Goal: Task Accomplishment & Management: Manage account settings

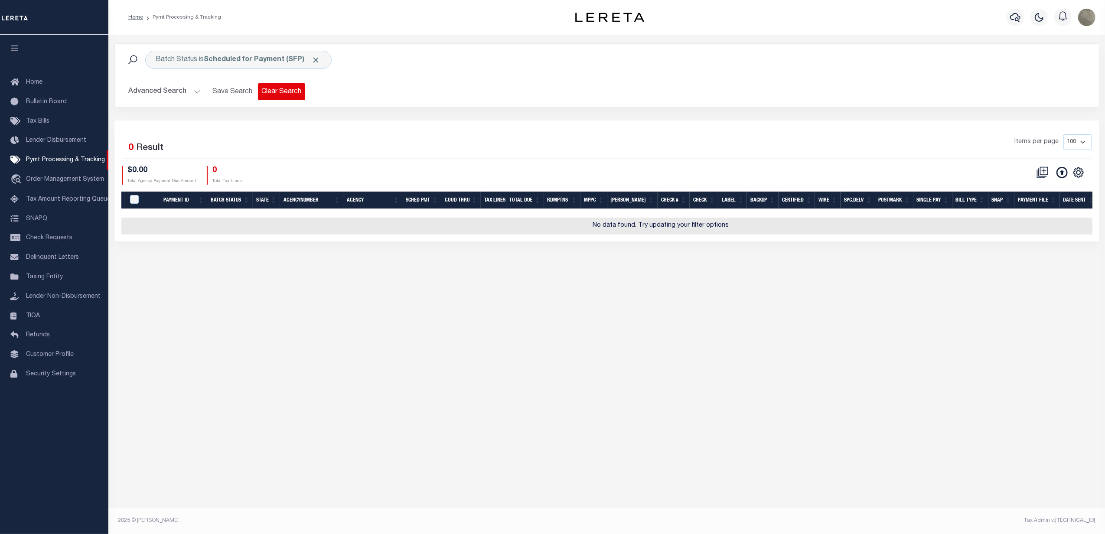
click at [280, 88] on button "Clear Search" at bounding box center [281, 91] width 47 height 17
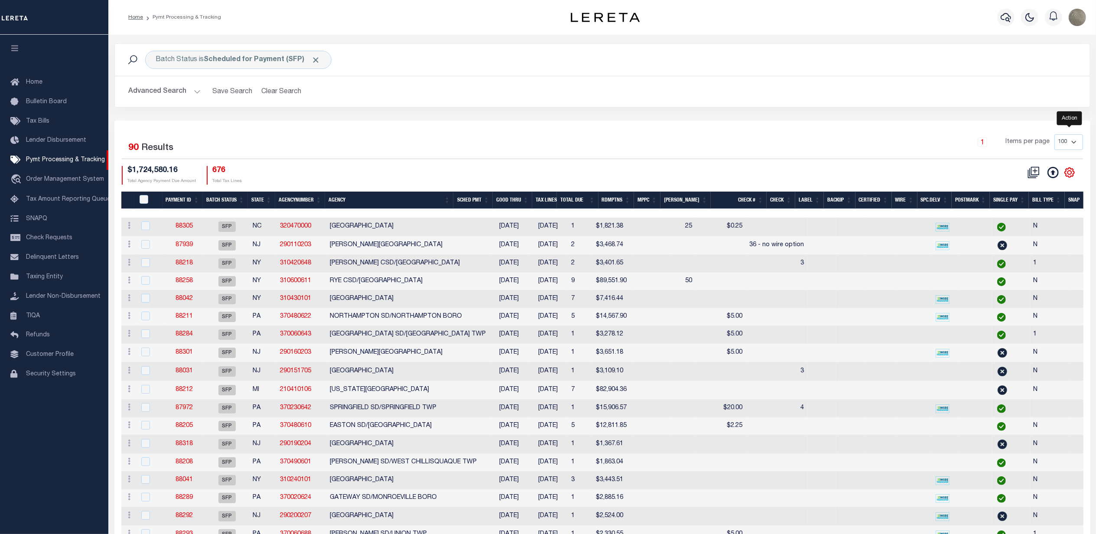
click at [1074, 178] on icon "" at bounding box center [1069, 172] width 11 height 11
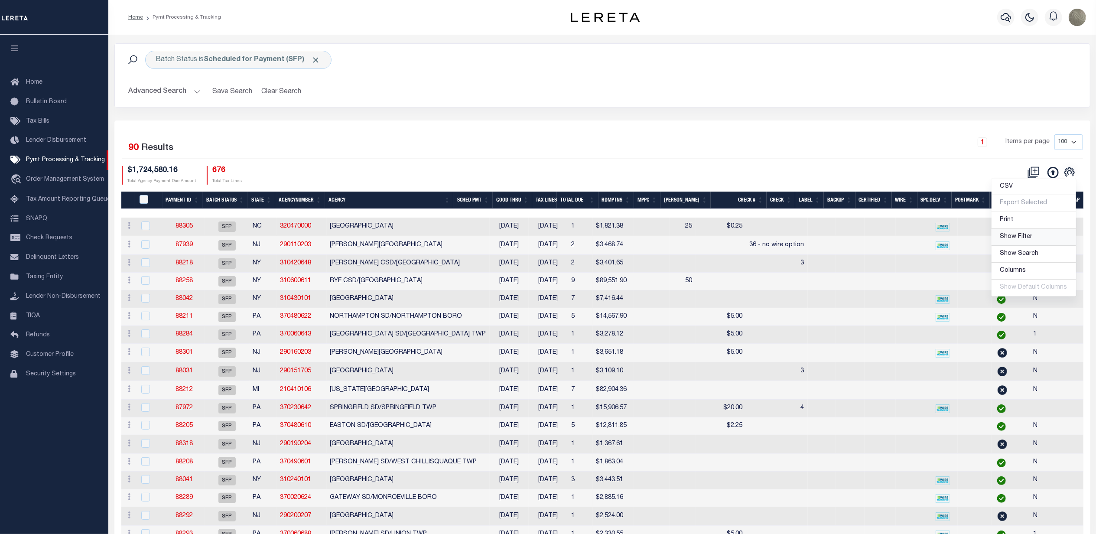
click at [1020, 243] on link "Show Filter" at bounding box center [1034, 237] width 85 height 17
select select
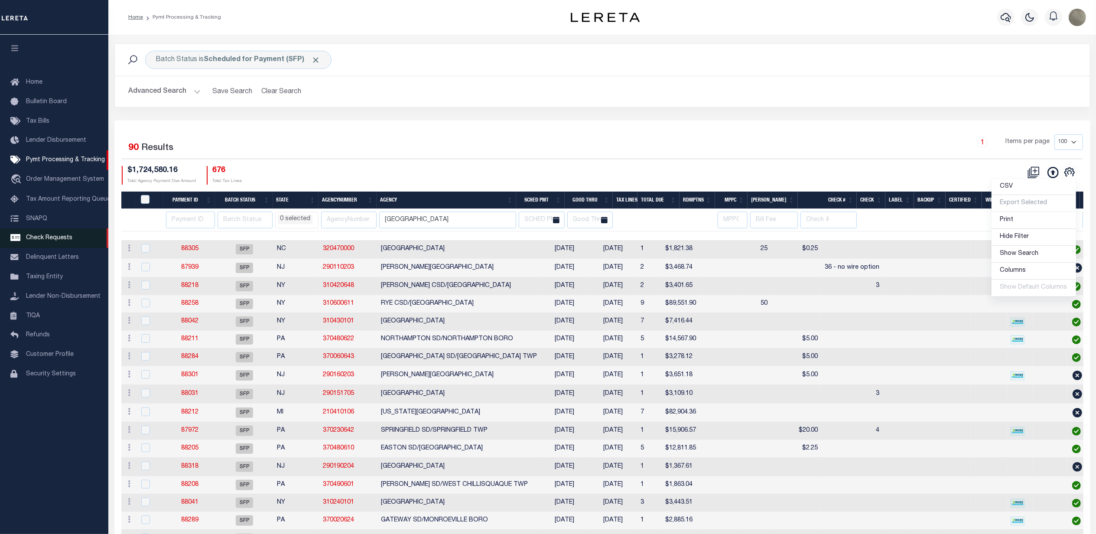
drag, startPoint x: 375, startPoint y: 166, endPoint x: 72, endPoint y: 248, distance: 314.2
click at [370, 169] on div "$1,724,580.16 Total Agency Payment Due Amount 676 Total Tax Lines" at bounding box center [362, 175] width 481 height 19
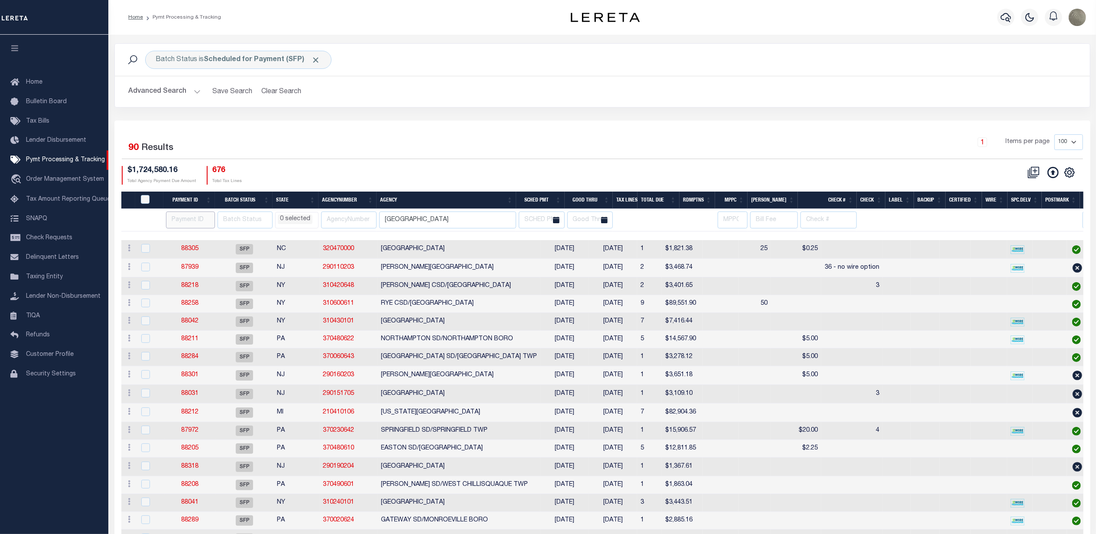
click at [172, 222] on input "number" at bounding box center [190, 220] width 49 height 17
paste input "88323"
type input "88323"
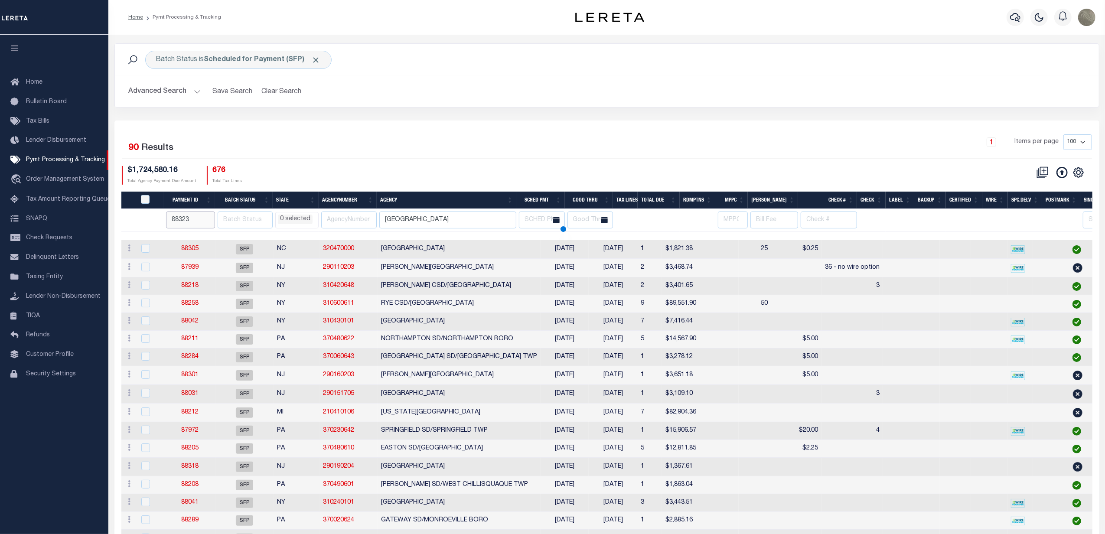
select select
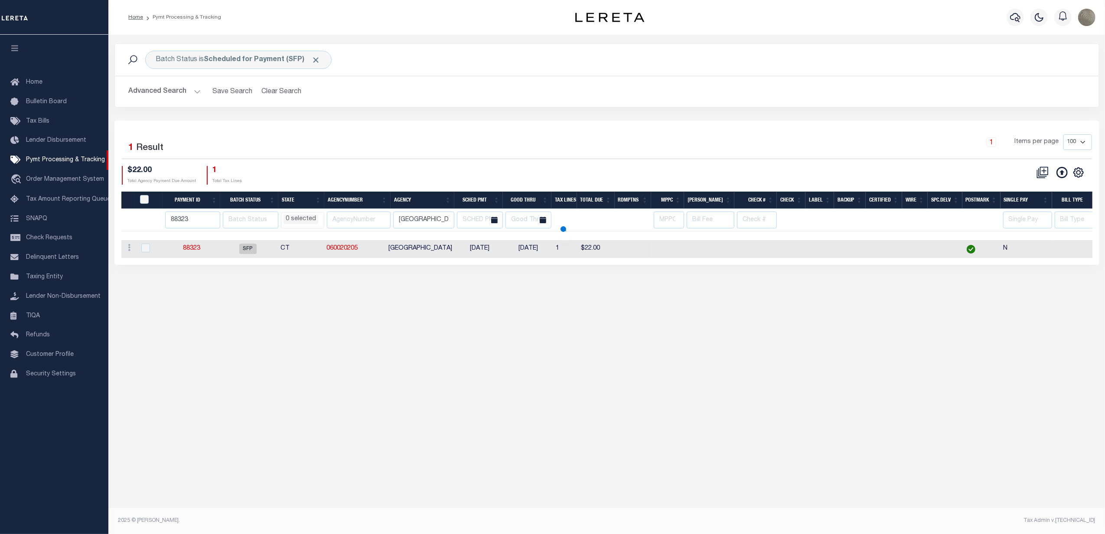
select select
drag, startPoint x: 189, startPoint y: 246, endPoint x: 165, endPoint y: 264, distance: 30.0
click at [165, 258] on div "Payment ID Batch Status State AgencyNumber Agency SCHED PMT Good Thru Tax Lines…" at bounding box center [606, 249] width 971 height 18
drag, startPoint x: 417, startPoint y: 129, endPoint x: 416, endPoint y: 124, distance: 5.2
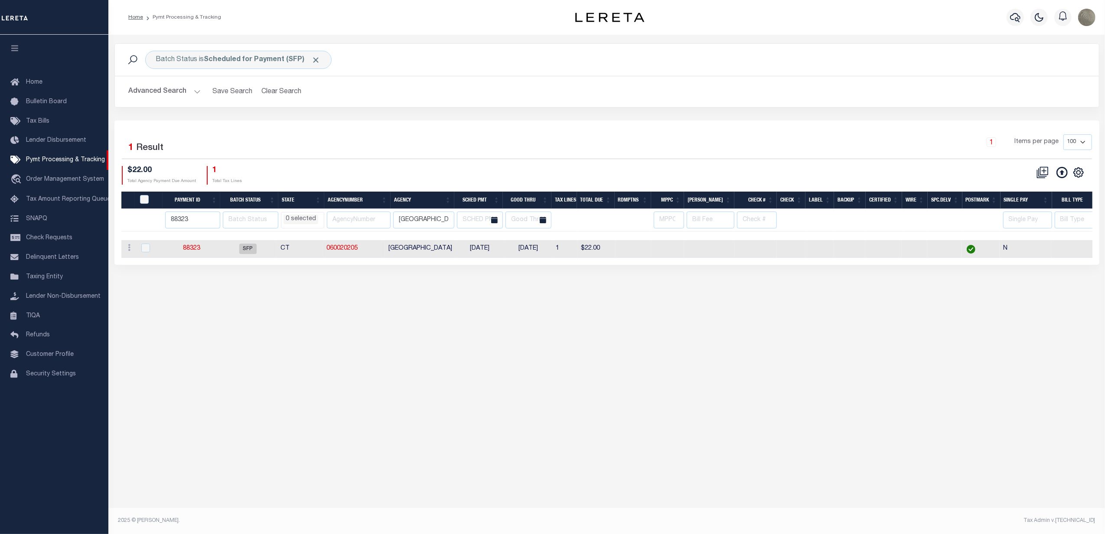
click at [417, 129] on div "Selected 1 Result 1 Items per page 100 200 500 1000 $22.00 1" at bounding box center [606, 193] width 985 height 144
click at [180, 226] on input "88323" at bounding box center [192, 220] width 55 height 17
paste input "2"
type input "88322"
select select
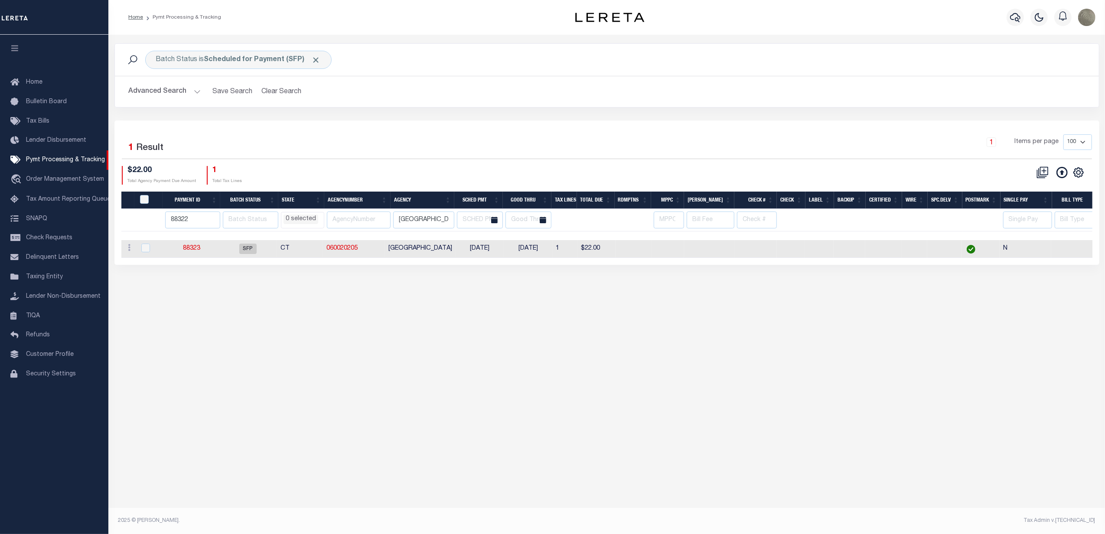
select select
click at [396, 137] on div "1 Items per page 100 200 500 1000" at bounding box center [730, 145] width 724 height 23
click at [198, 225] on input "88322" at bounding box center [192, 220] width 55 height 17
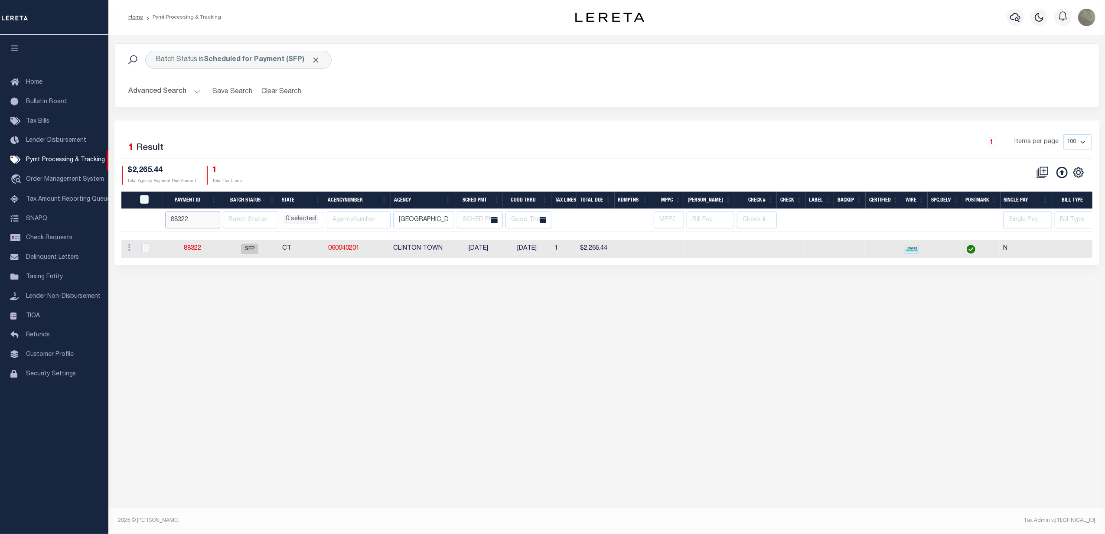
click at [198, 225] on input "88322" at bounding box center [192, 220] width 55 height 17
click at [84, 163] on span "Pymt Processing & Tracking" at bounding box center [65, 160] width 79 height 6
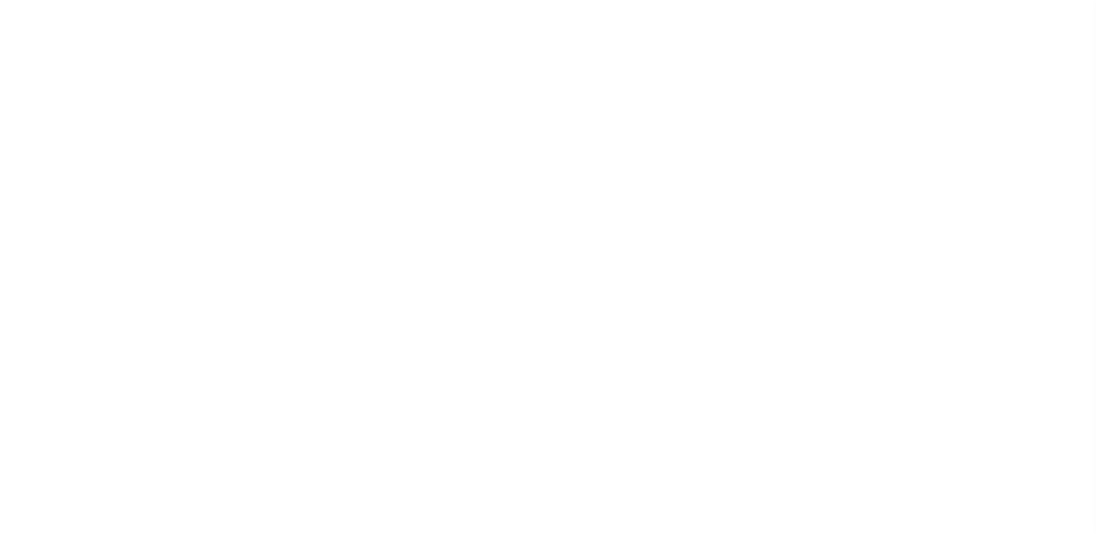
select select "SFP"
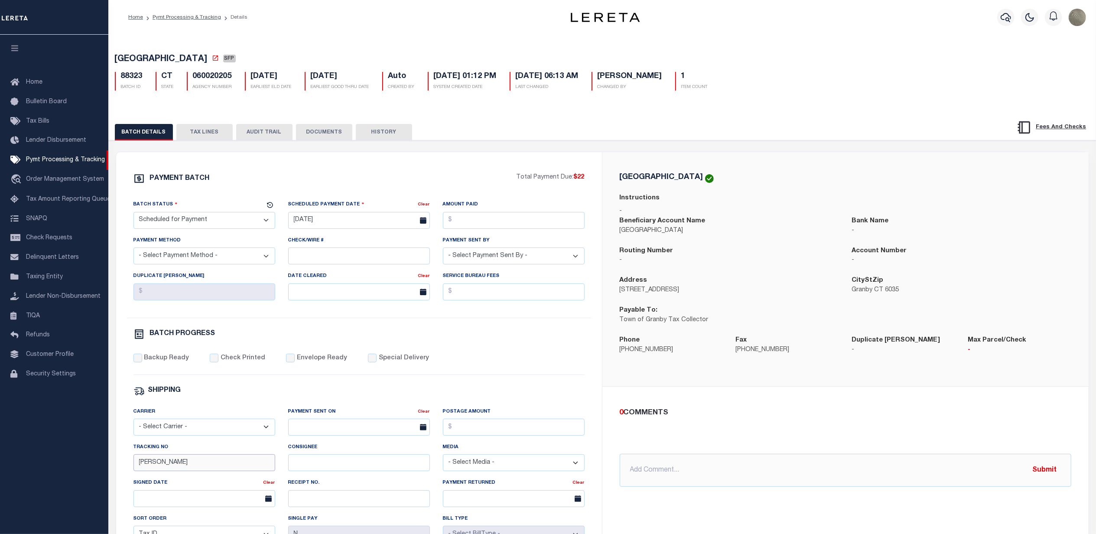
click at [207, 469] on input "[PERSON_NAME]" at bounding box center [205, 462] width 142 height 17
click at [552, 326] on div "PAYMENT BATCH Total Payment Due: $22 Batch Status - Select Status -" at bounding box center [359, 406] width 465 height 466
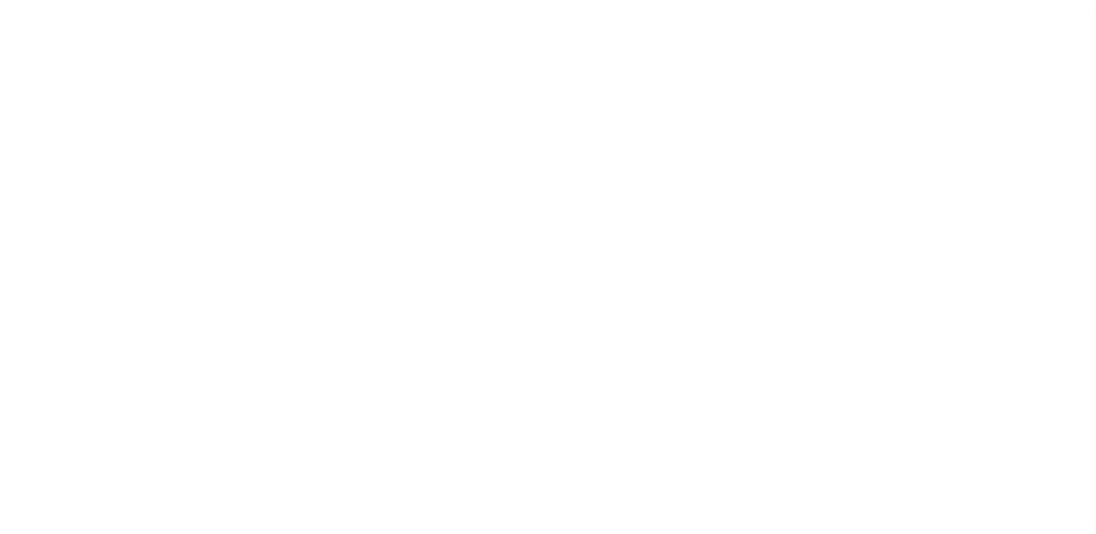
select select "SFP"
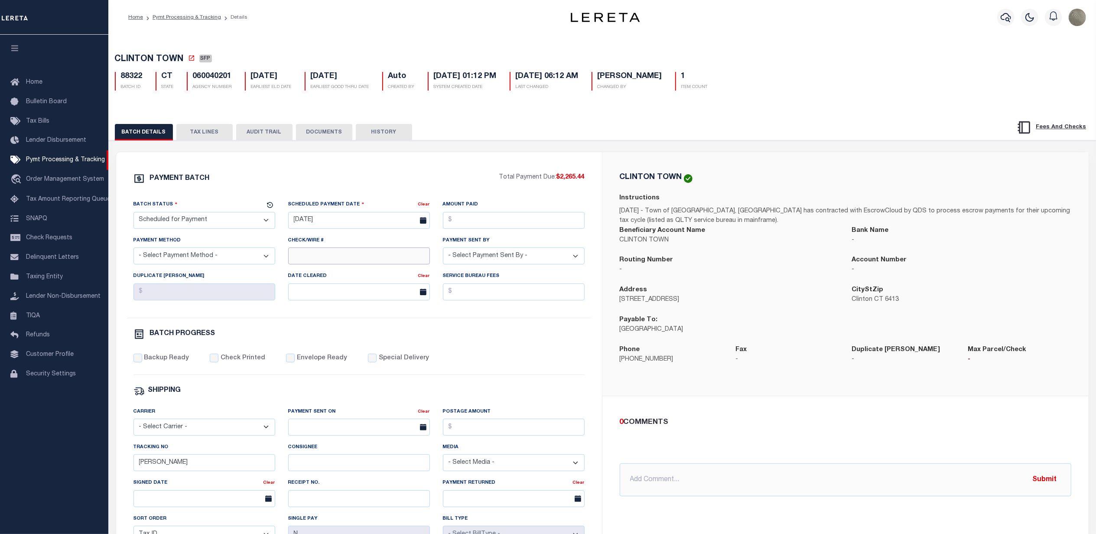
click at [317, 257] on input "Check/Wire #" at bounding box center [359, 256] width 142 height 17
type input "P&I possible"
click at [413, 325] on div "PAYMENT BATCH Total Payment Due: $2,265.44 Batch Status - Select Status -" at bounding box center [359, 406] width 465 height 466
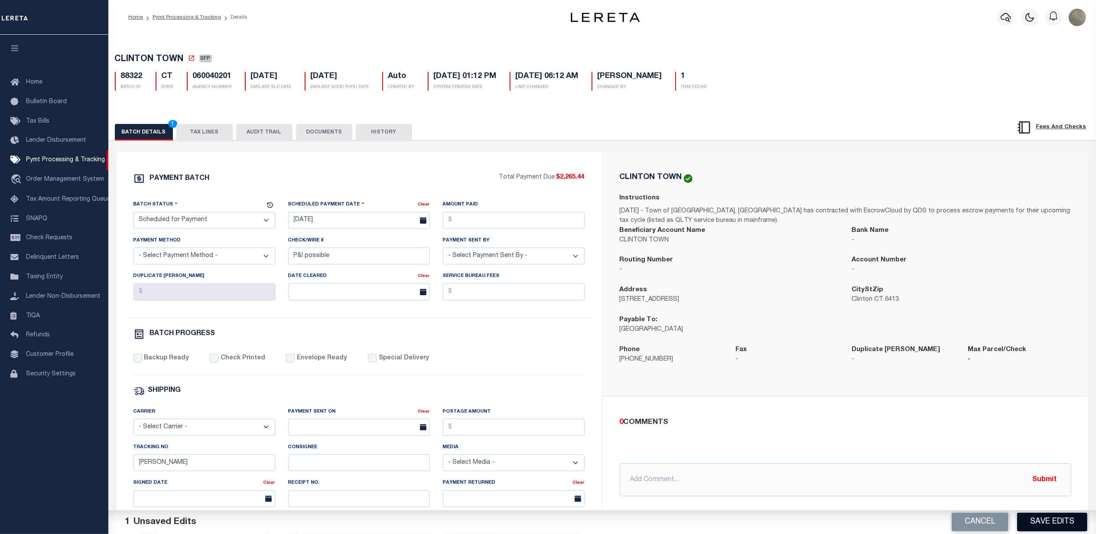
click at [1069, 518] on button "Save Edits" at bounding box center [1052, 522] width 70 height 19
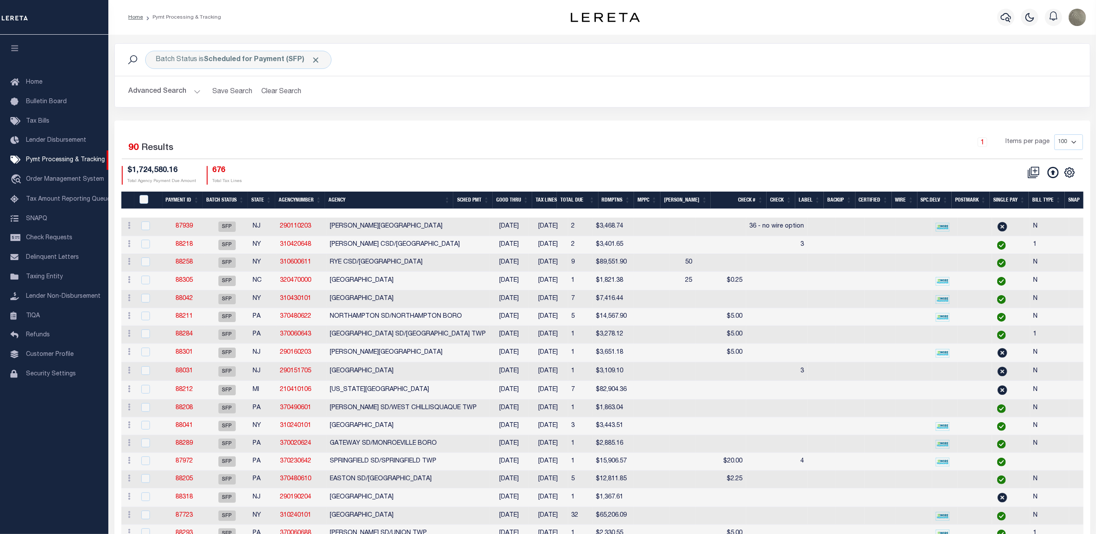
click at [1071, 173] on icon "" at bounding box center [1070, 172] width 4 height 4
click at [1020, 238] on span "Show Filter" at bounding box center [1016, 237] width 33 height 6
select select
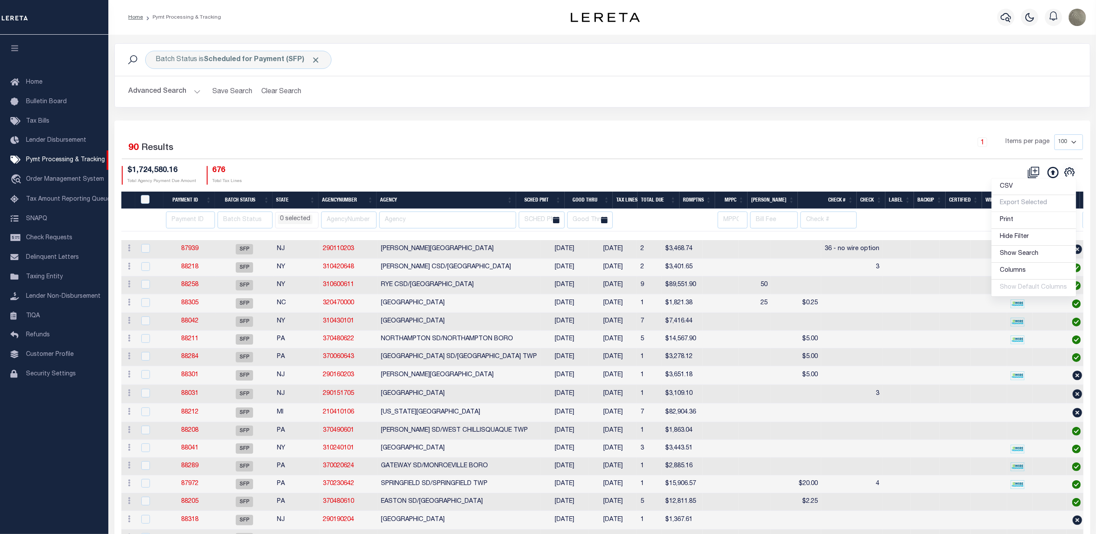
click at [677, 140] on div "1 Items per page 100 200 500 1000" at bounding box center [724, 145] width 718 height 23
click at [325, 150] on div "Selected 90 Results" at bounding box center [237, 146] width 231 height 24
click at [185, 223] on input "number" at bounding box center [190, 220] width 49 height 17
click at [181, 214] on input "number" at bounding box center [190, 220] width 49 height 17
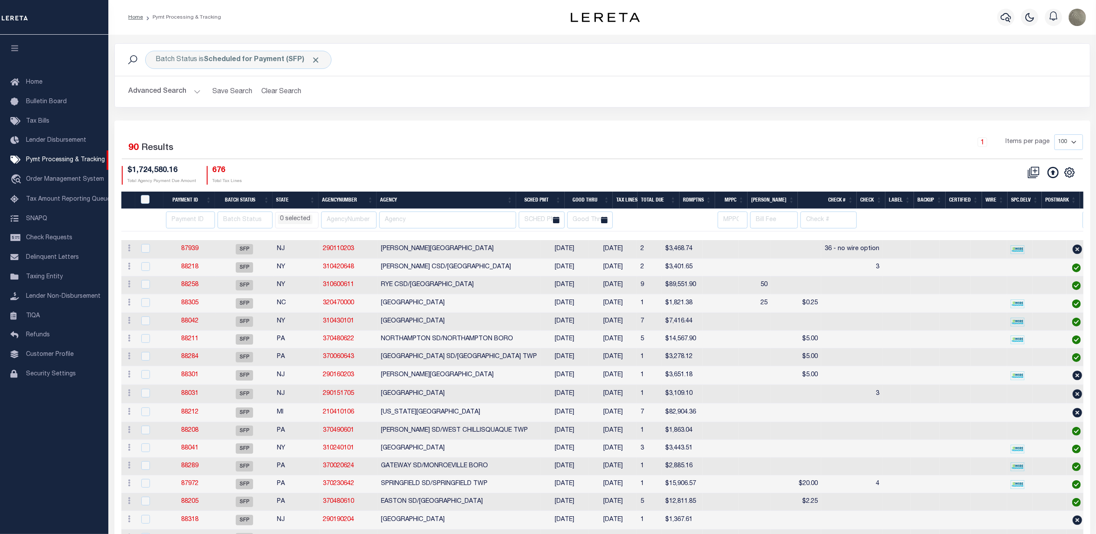
click at [472, 156] on div "1 Items per page 100 200 500 1000" at bounding box center [724, 145] width 718 height 23
drag, startPoint x: 439, startPoint y: 108, endPoint x: 254, endPoint y: 75, distance: 188.4
click at [440, 107] on div "Advanced Search Save Search Clear Search Batch ID Equals Equals Is Not Equal To…" at bounding box center [602, 91] width 975 height 31
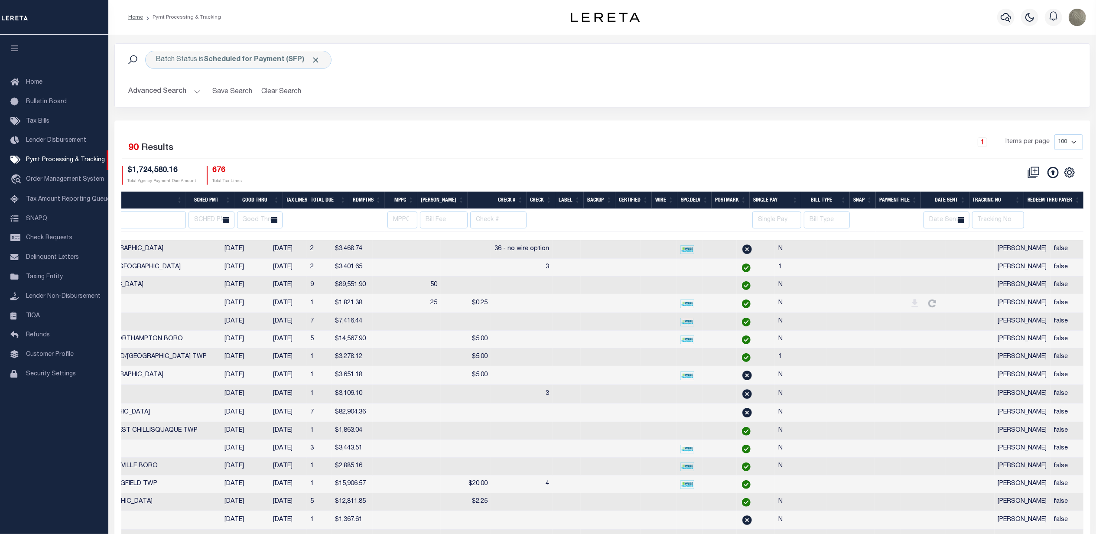
click at [992, 195] on th "Tracking No" at bounding box center [997, 201] width 55 height 18
select select
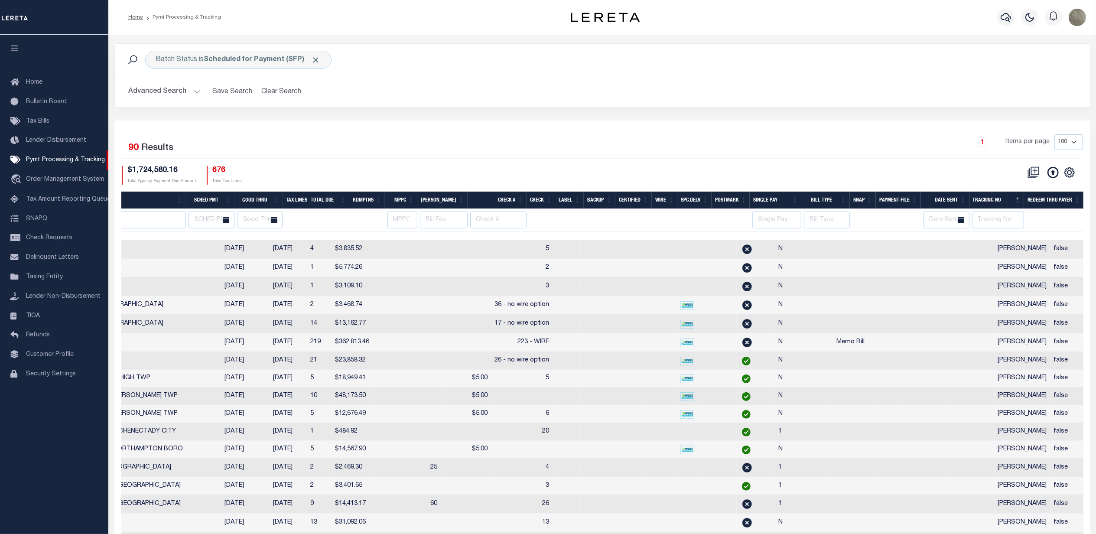
select select
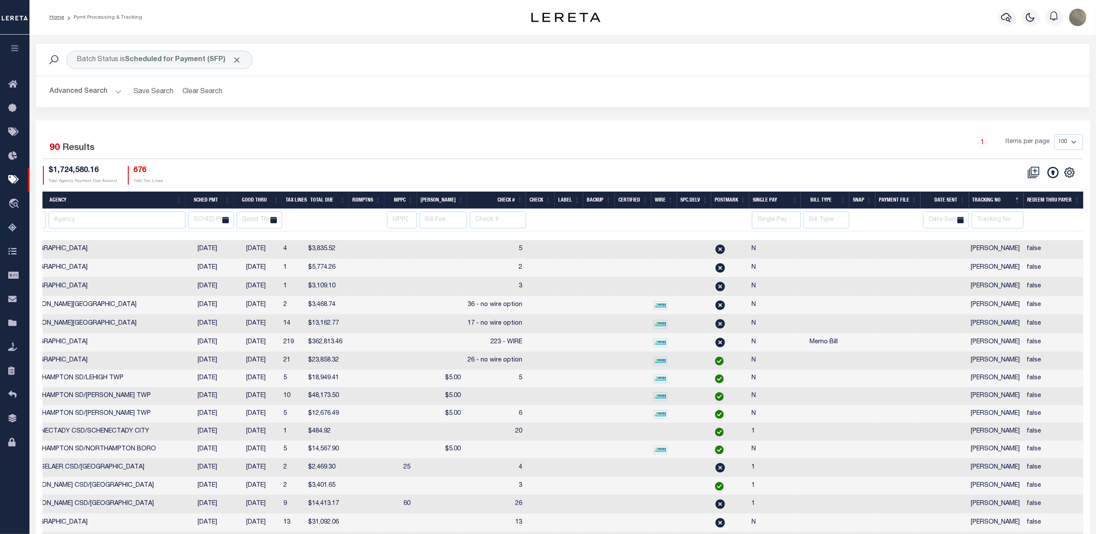
select select
